Goal: Browse casually: Explore the website without a specific task or goal

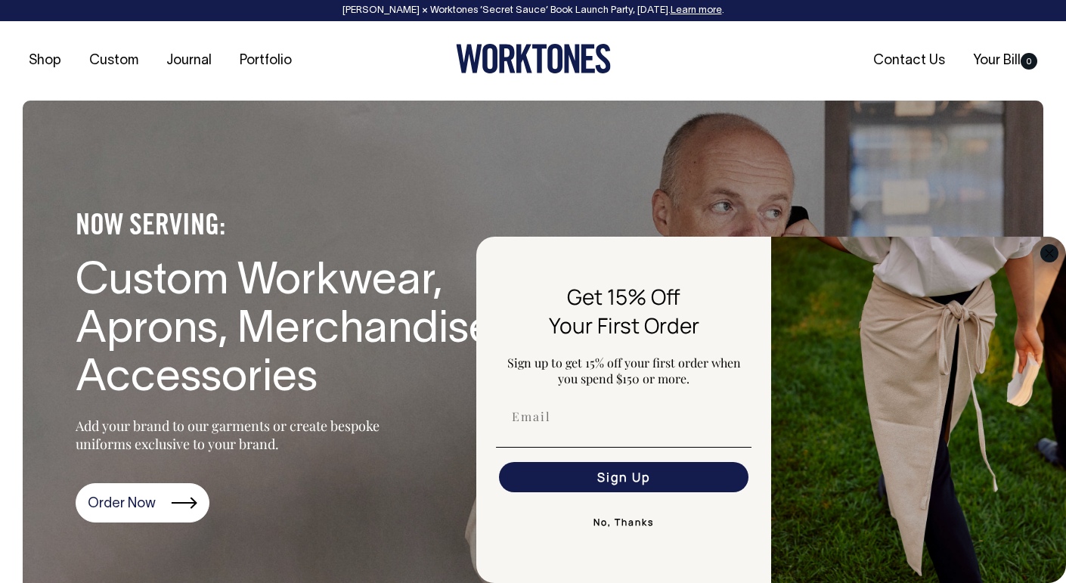
click at [1054, 256] on circle "Close dialog" at bounding box center [1049, 252] width 17 height 17
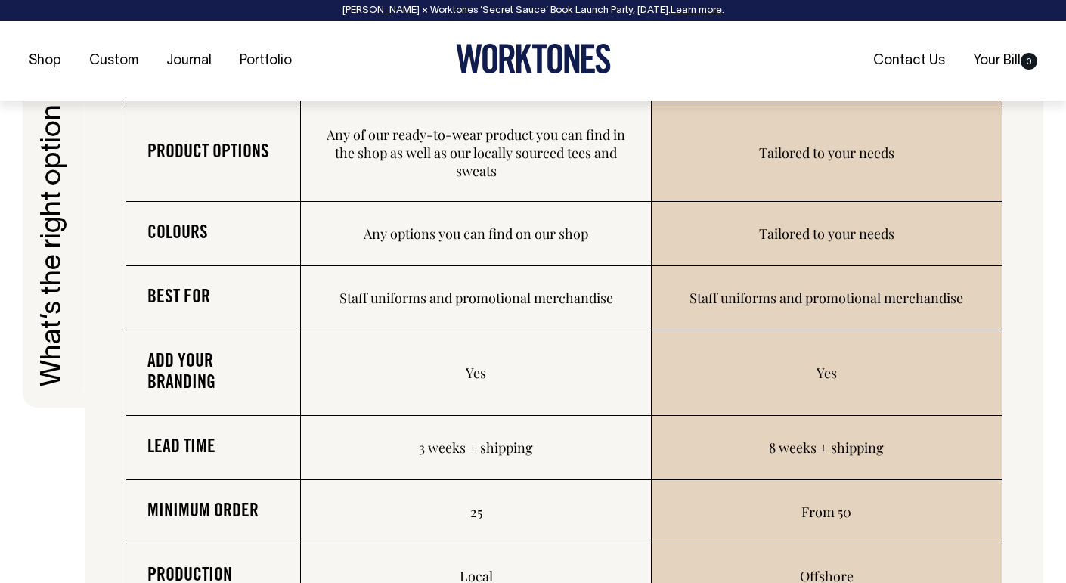
scroll to position [2286, 0]
click at [665, 162] on td "Tailored to your needs" at bounding box center [826, 152] width 350 height 97
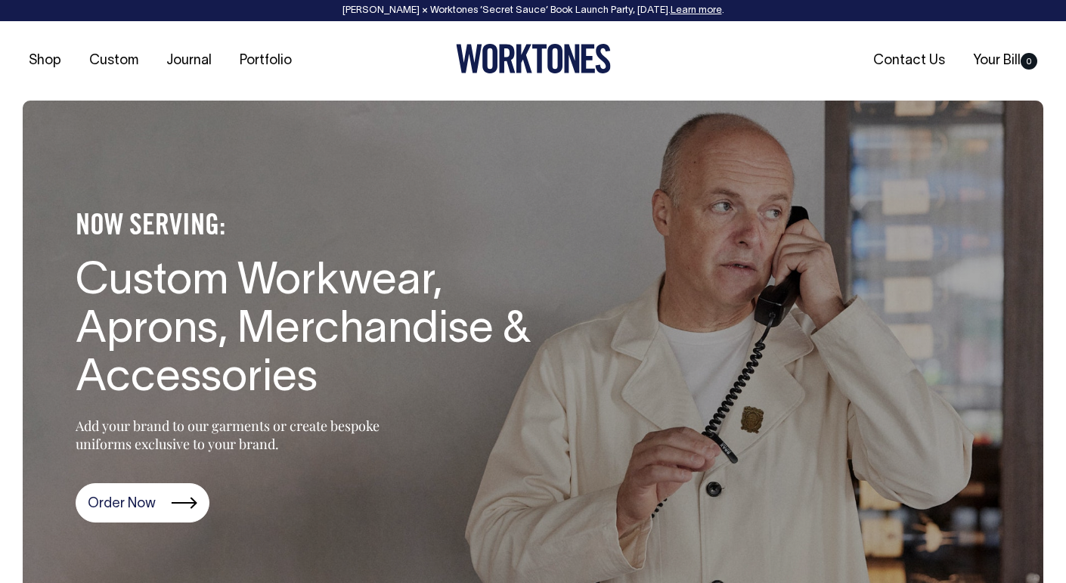
scroll to position [0, 0]
click at [760, 46] on div "Shop Custom Journal Portfolio Contact Us Your Bill 0" at bounding box center [533, 60] width 1066 height 79
click at [537, 49] on icon at bounding box center [539, 59] width 14 height 29
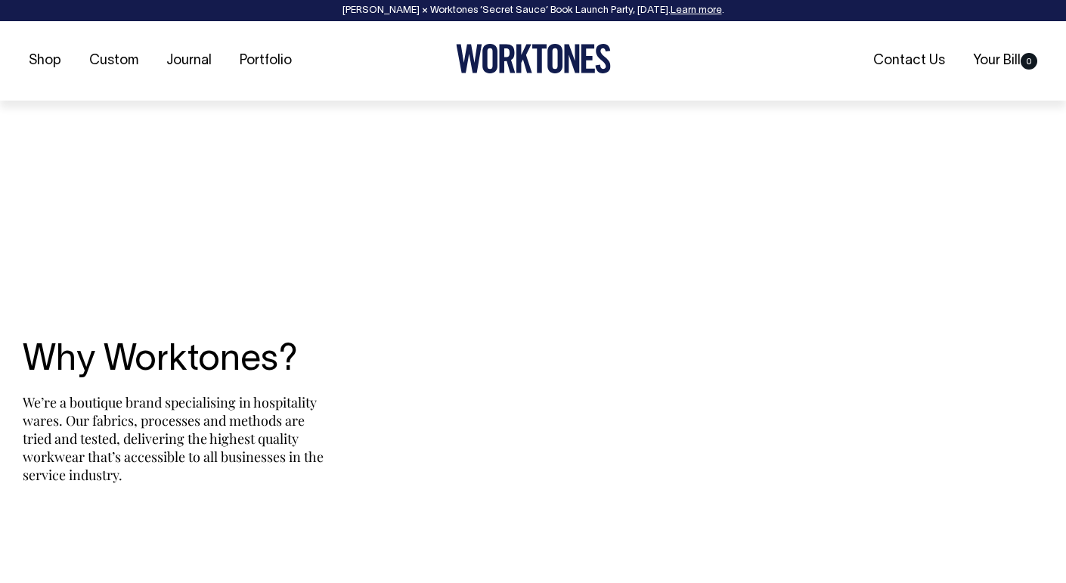
scroll to position [3008, 0]
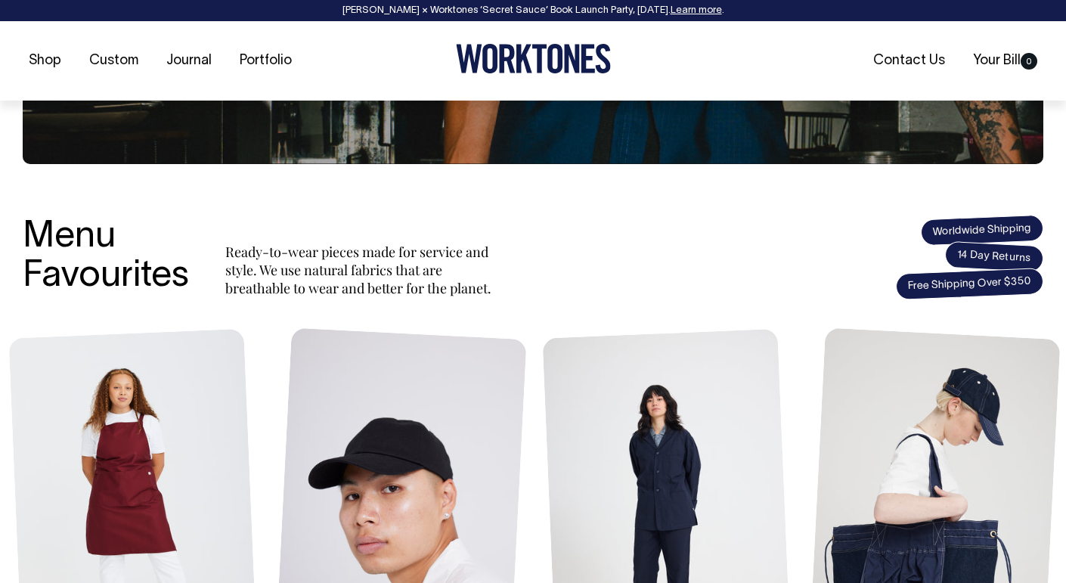
scroll to position [452, 0]
